Goal: Task Accomplishment & Management: Use online tool/utility

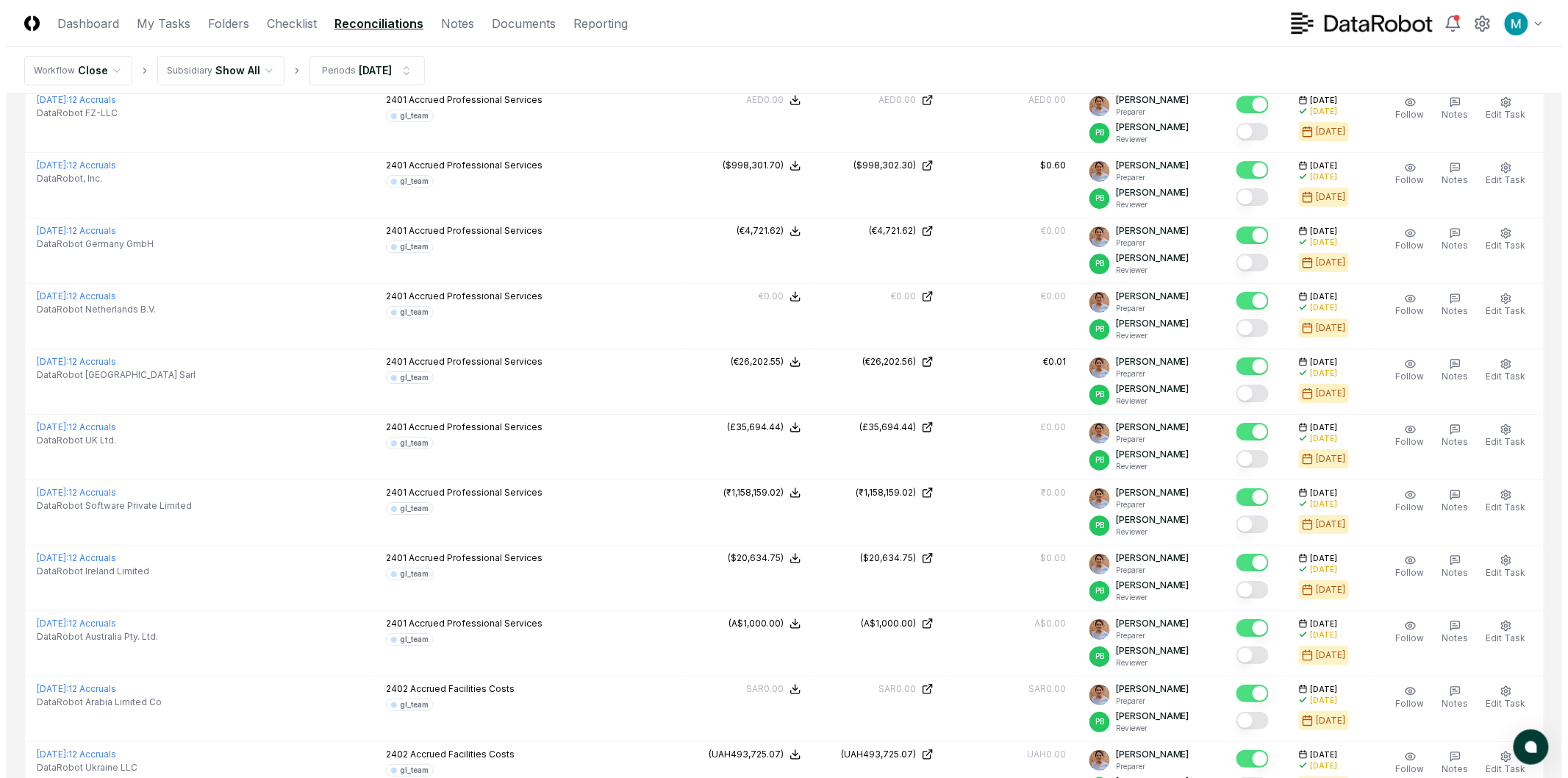
scroll to position [1645, 0]
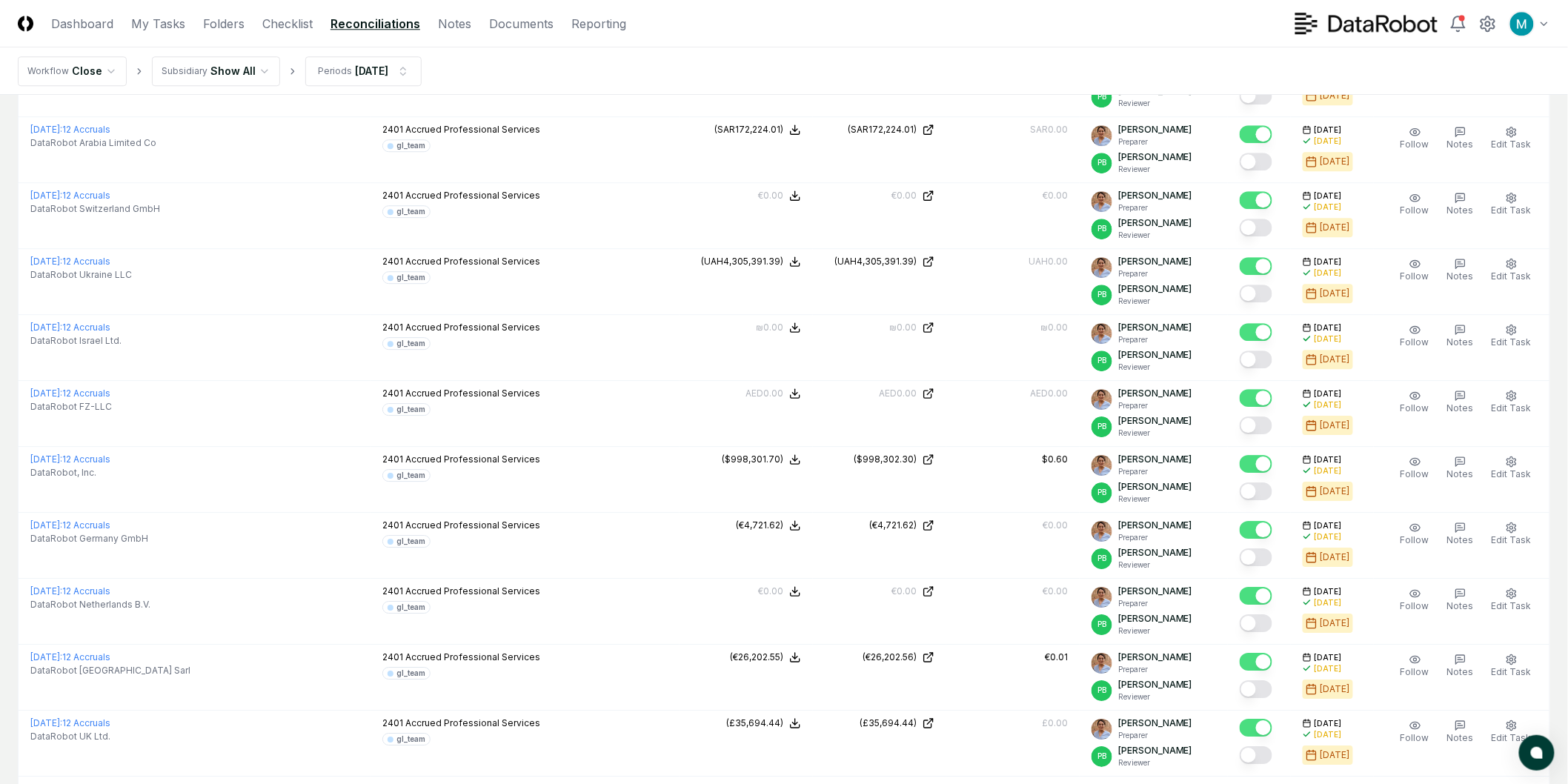
click at [360, 67] on html "CloseCore Dashboard My Tasks Folders Checklist Reconciliations Notes Documents …" at bounding box center [784, 57] width 1568 height 3428
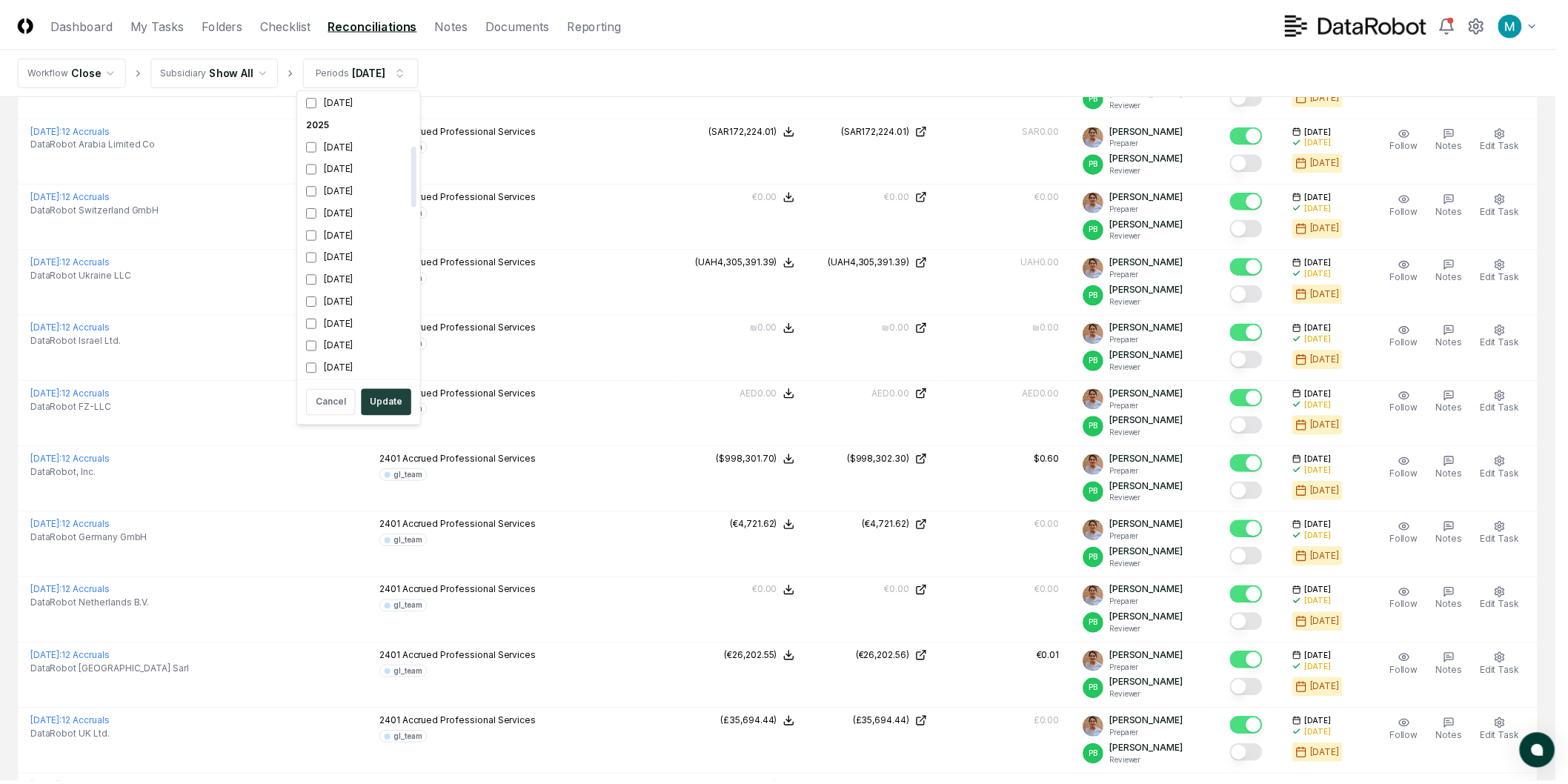
scroll to position [248, 0]
click at [380, 400] on button "Update" at bounding box center [389, 402] width 51 height 27
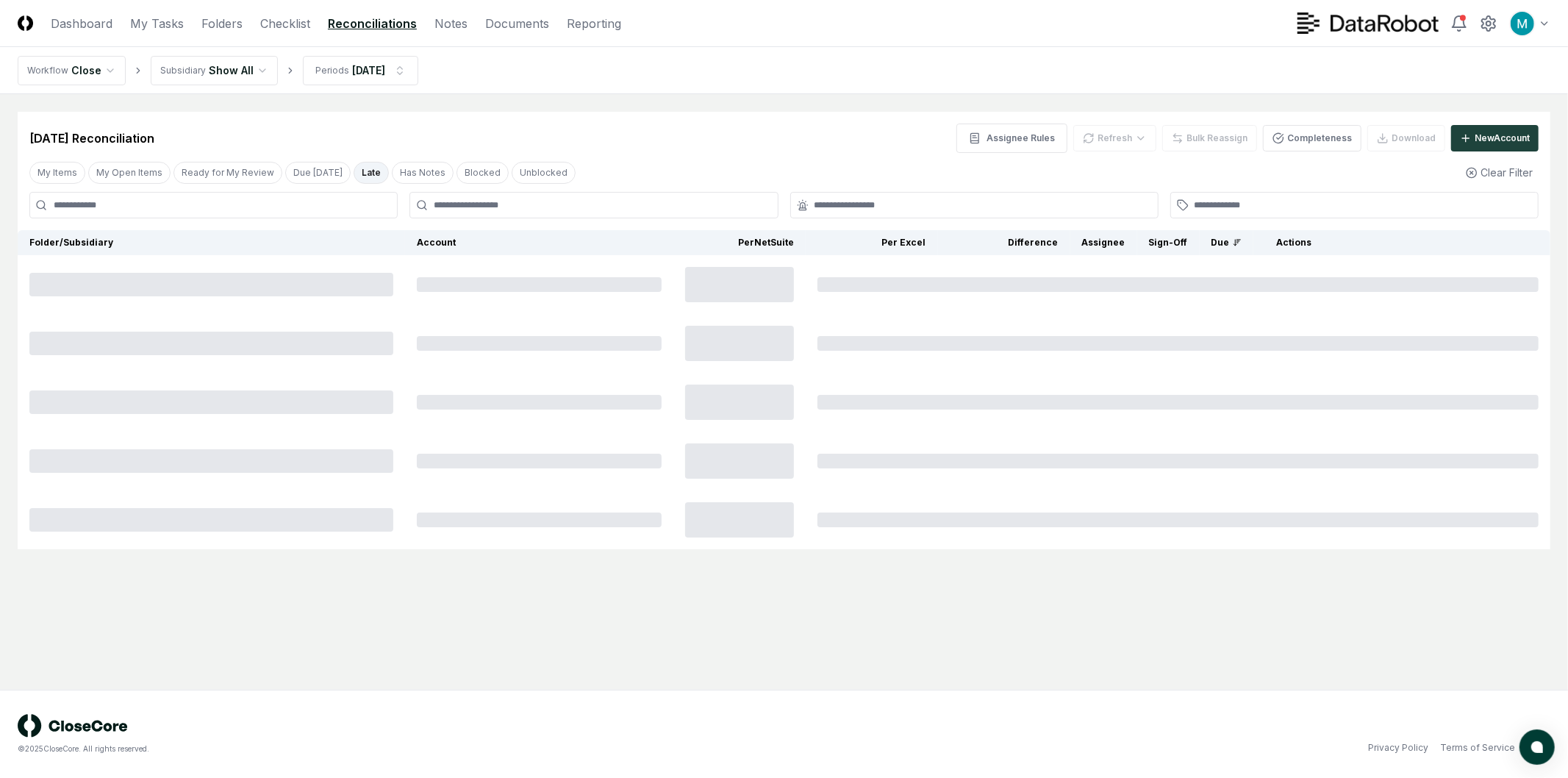
click at [163, 211] on input at bounding box center [214, 205] width 368 height 27
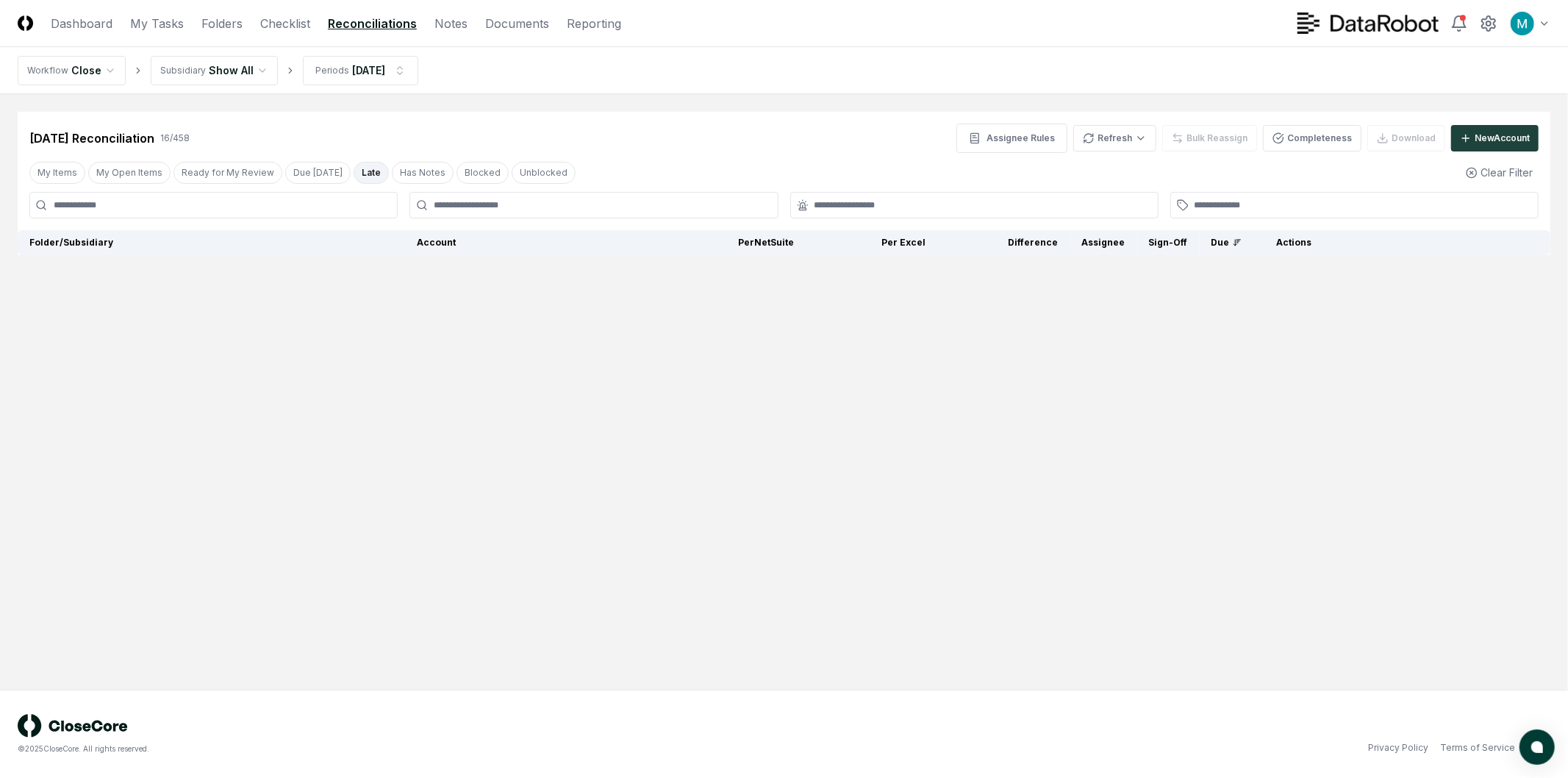
drag, startPoint x: 358, startPoint y: 173, endPoint x: 89, endPoint y: 179, distance: 269.1
click at [358, 173] on button "Late" at bounding box center [371, 172] width 35 height 22
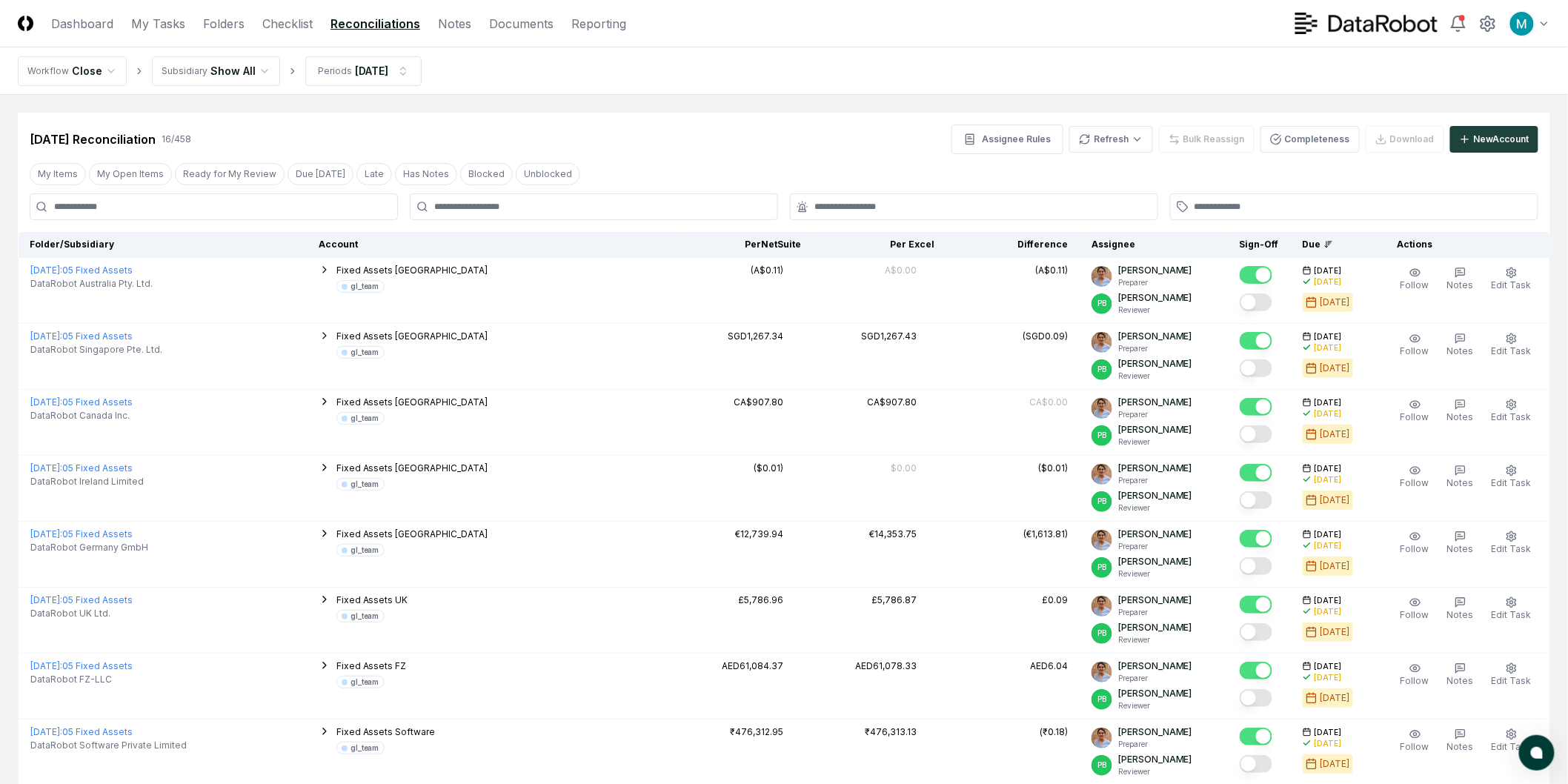
click at [78, 200] on input at bounding box center [213, 206] width 368 height 27
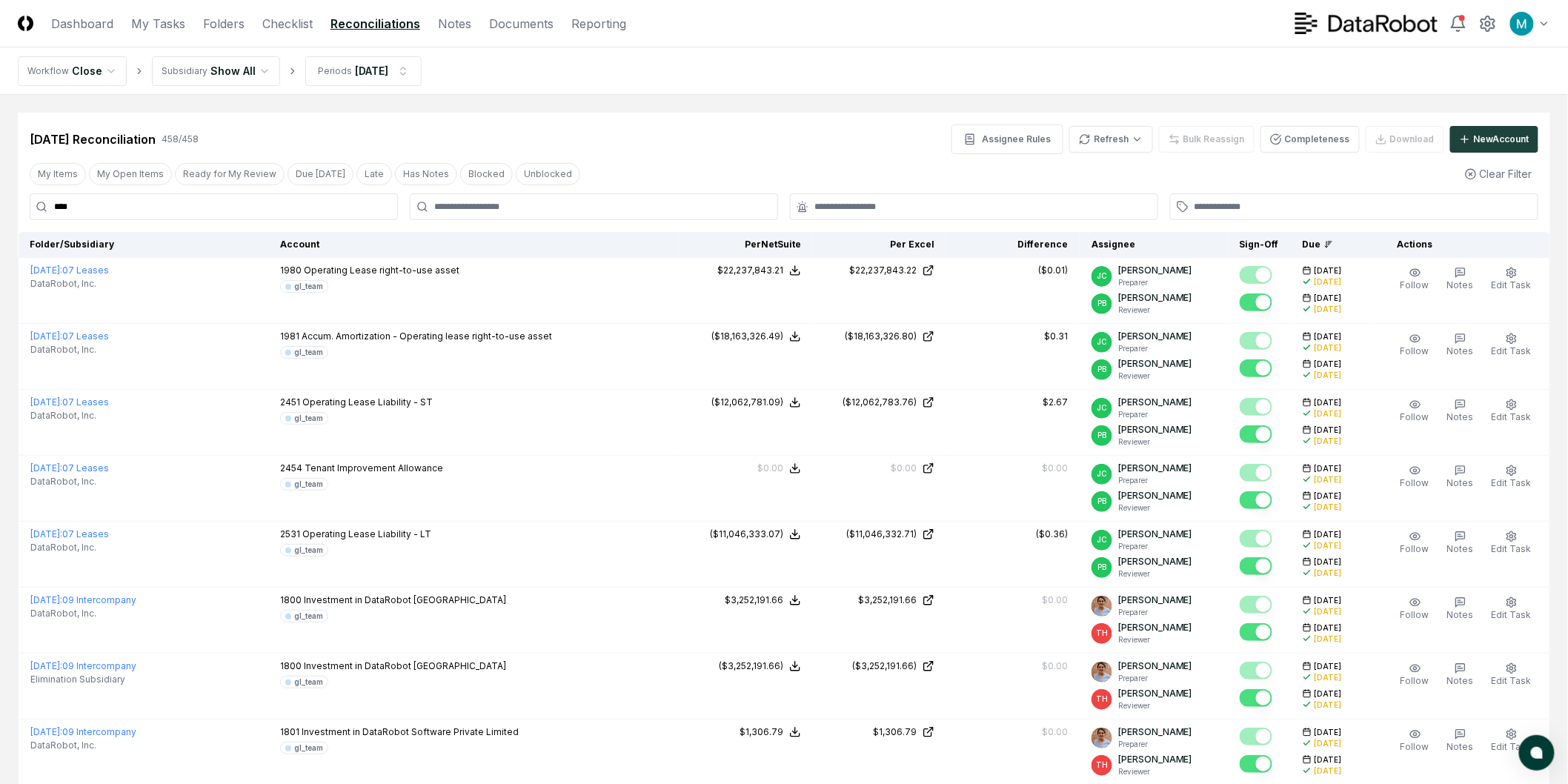
type input "****"
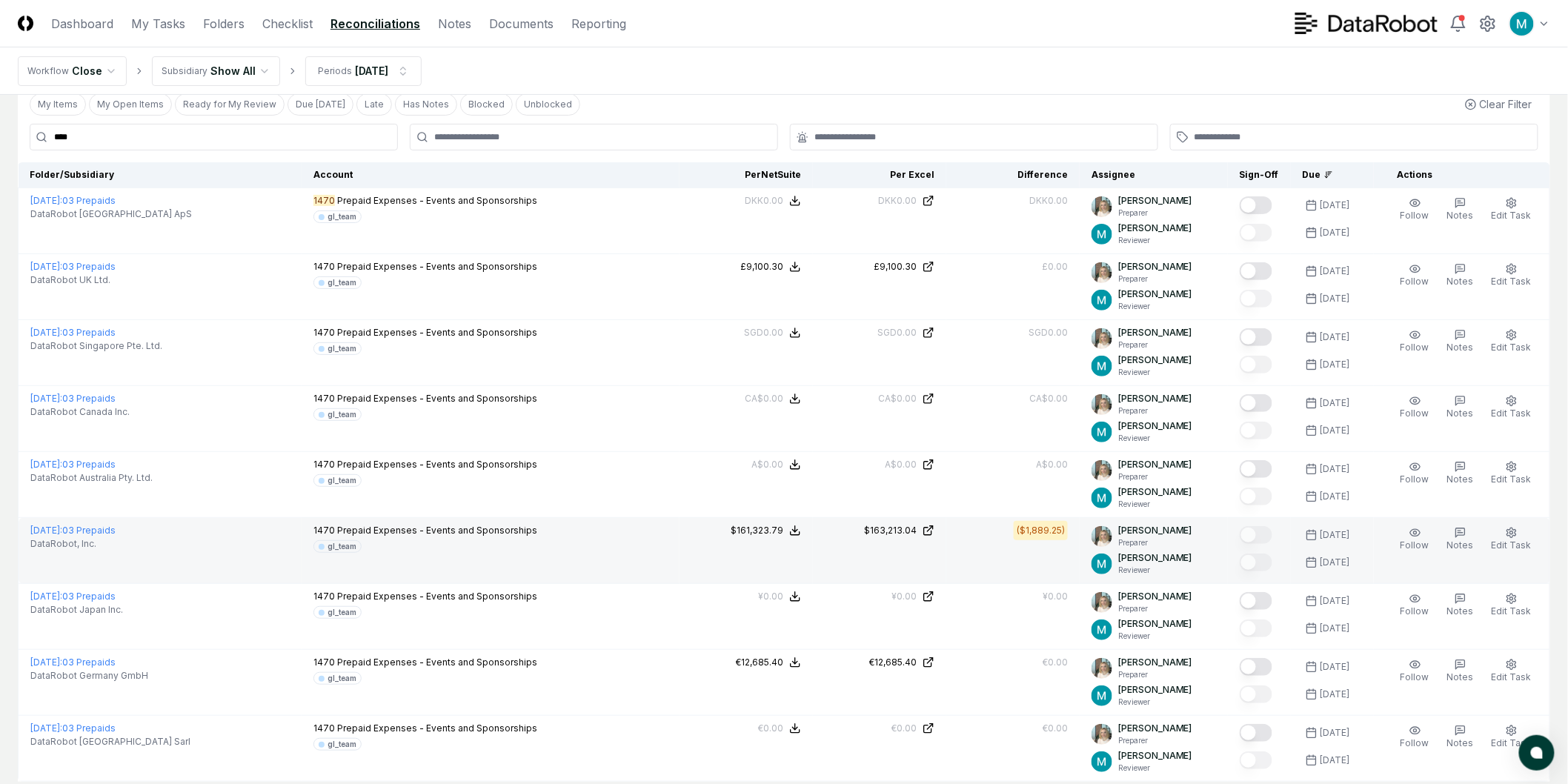
scroll to position [165, 0]
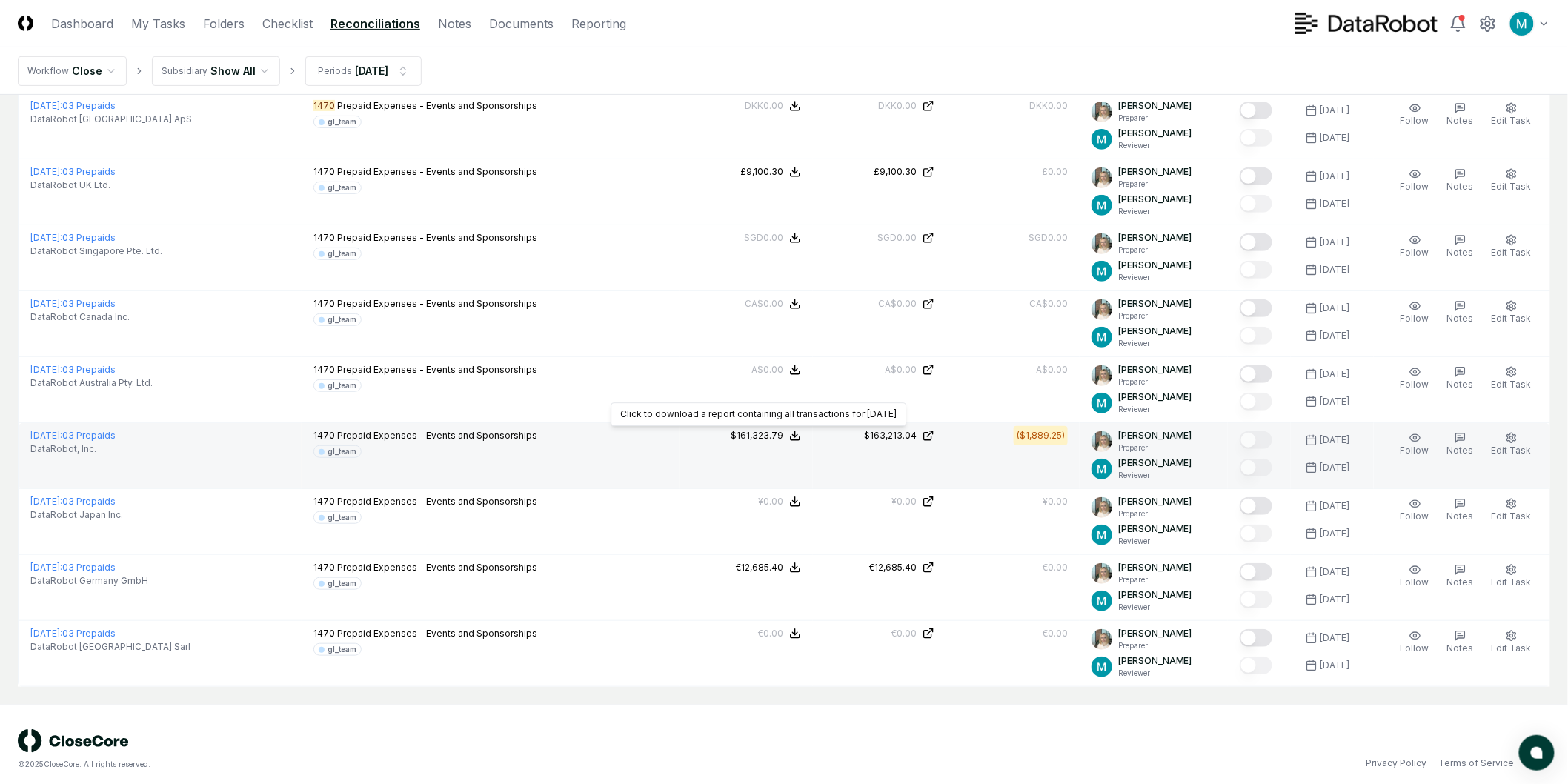
click at [801, 437] on icon at bounding box center [795, 436] width 12 height 12
click at [804, 511] on button "Download .xlsx" at bounding box center [794, 524] width 103 height 27
